Goal: Information Seeking & Learning: Learn about a topic

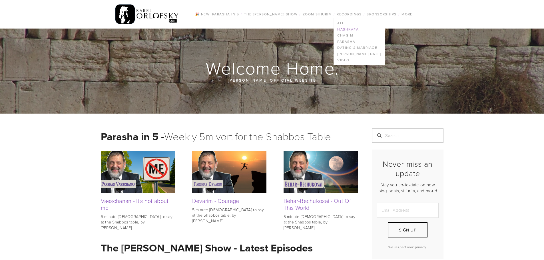
click at [346, 29] on link "Hashkafa" at bounding box center [359, 29] width 51 height 6
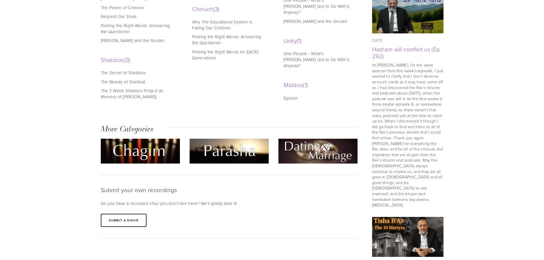
scroll to position [314, 0]
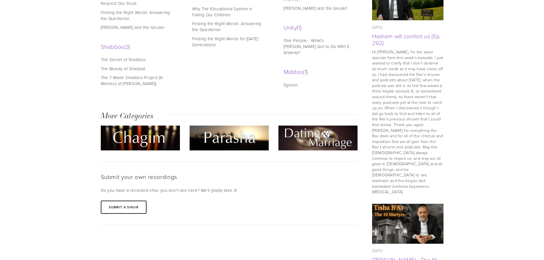
click at [313, 126] on img at bounding box center [317, 138] width 79 height 25
click at [317, 126] on img at bounding box center [317, 138] width 79 height 25
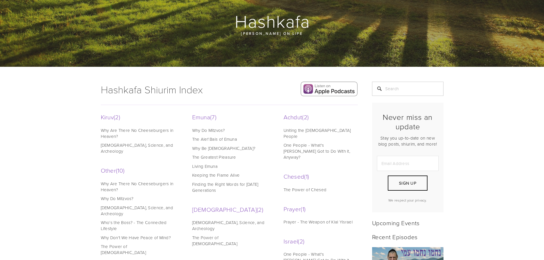
scroll to position [0, 0]
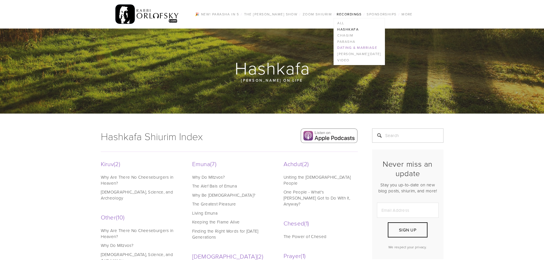
click at [351, 47] on link "Dating & Marriage" at bounding box center [359, 48] width 51 height 6
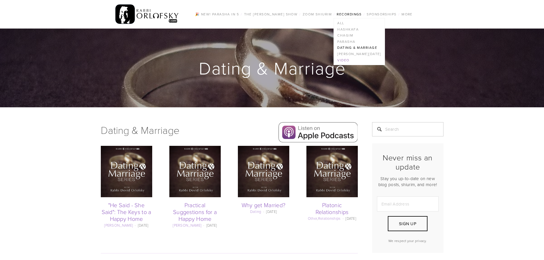
click at [347, 59] on link "Video" at bounding box center [359, 60] width 51 height 6
